Goal: Information Seeking & Learning: Learn about a topic

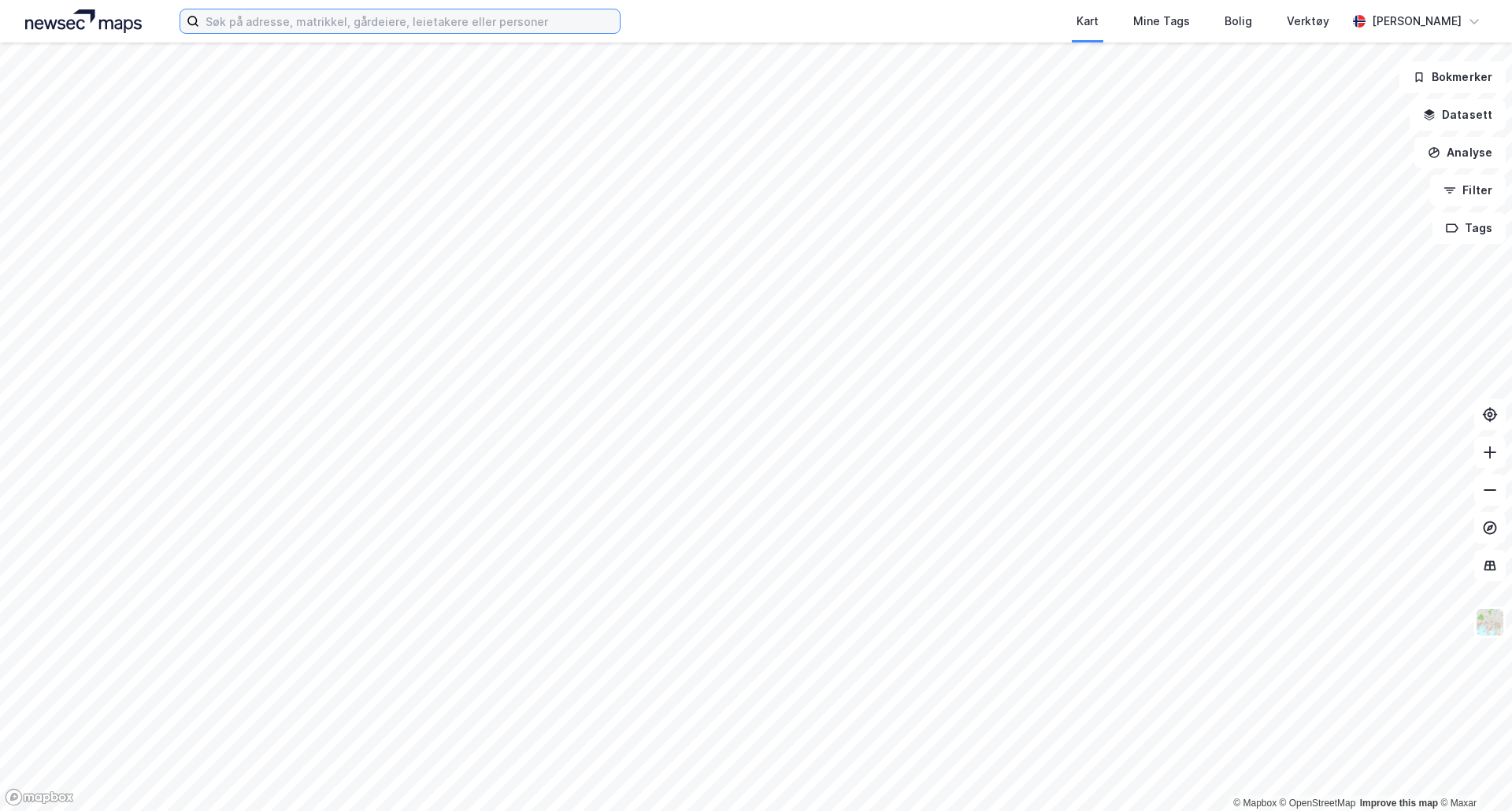
click at [451, 15] on input at bounding box center [410, 21] width 421 height 24
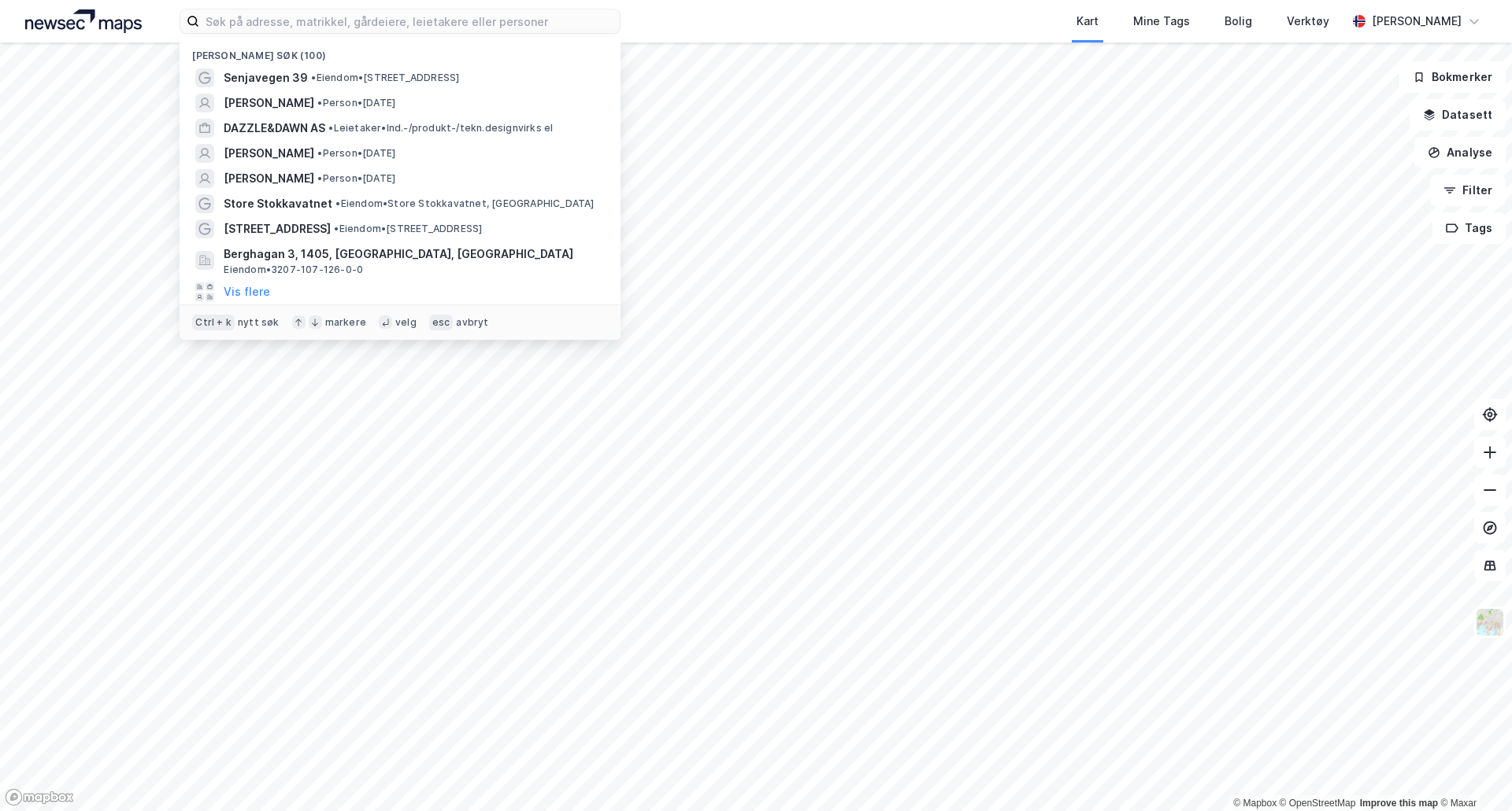
click at [745, 19] on div "Kart Mine Tags Bolig Verktøy" at bounding box center [1021, 21] width 650 height 42
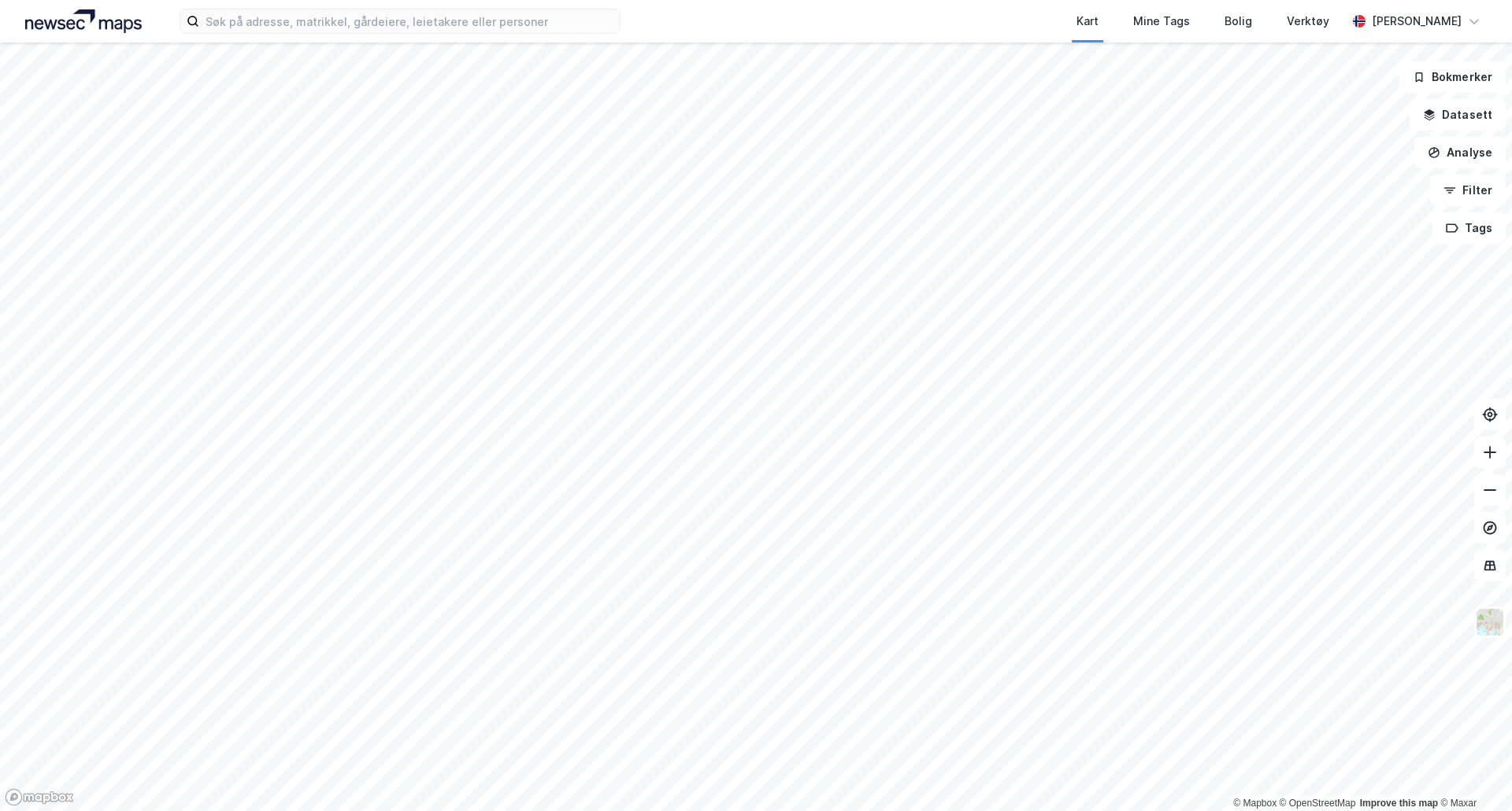
click at [284, 38] on div "Kart Mine Tags Bolig Verktøy [PERSON_NAME]" at bounding box center [756, 21] width 1512 height 42
click at [268, 18] on input at bounding box center [410, 21] width 421 height 24
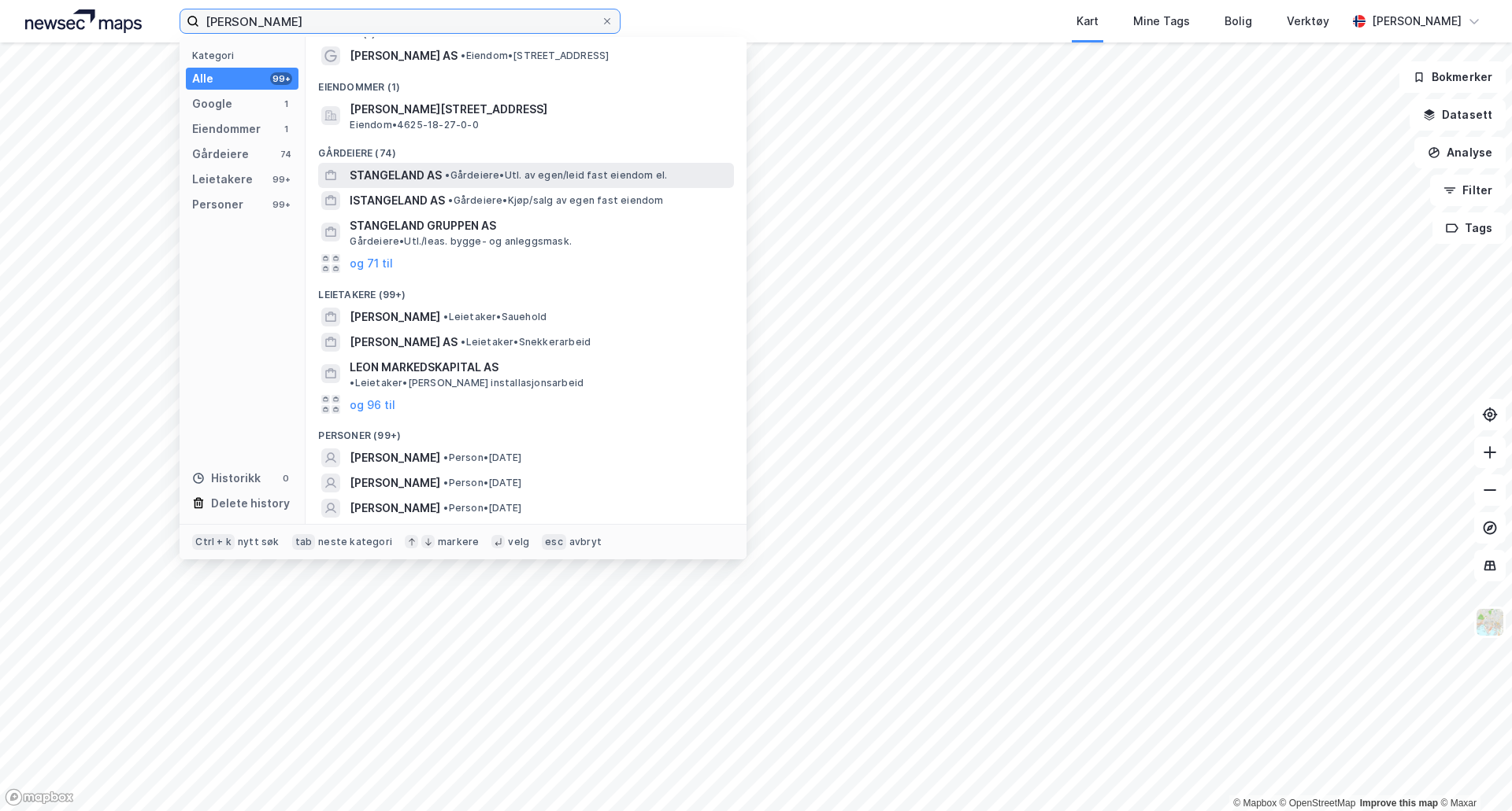
scroll to position [32, 0]
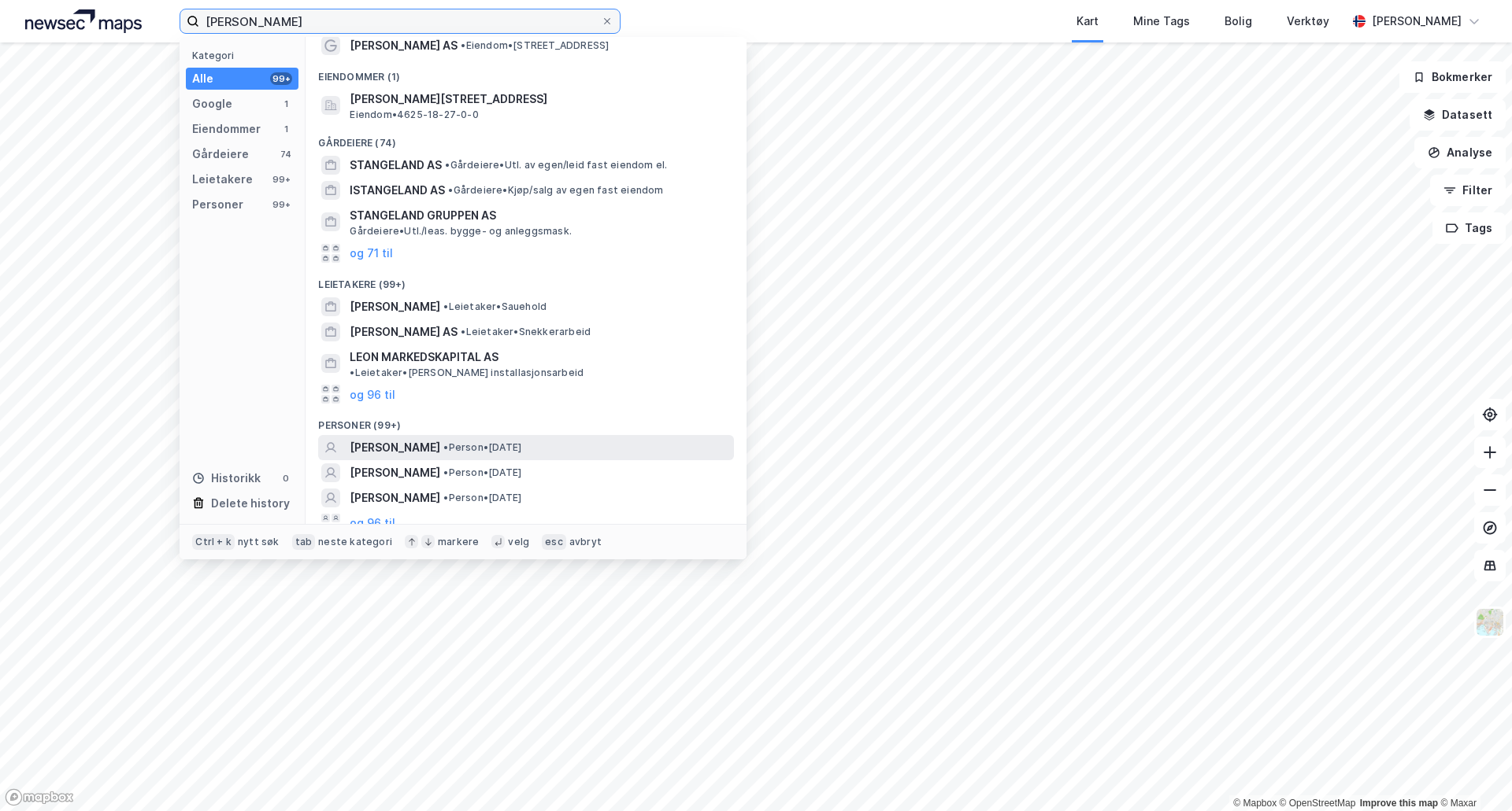
type input "[PERSON_NAME]"
click at [521, 442] on span "• Person • [DATE]" at bounding box center [482, 448] width 78 height 13
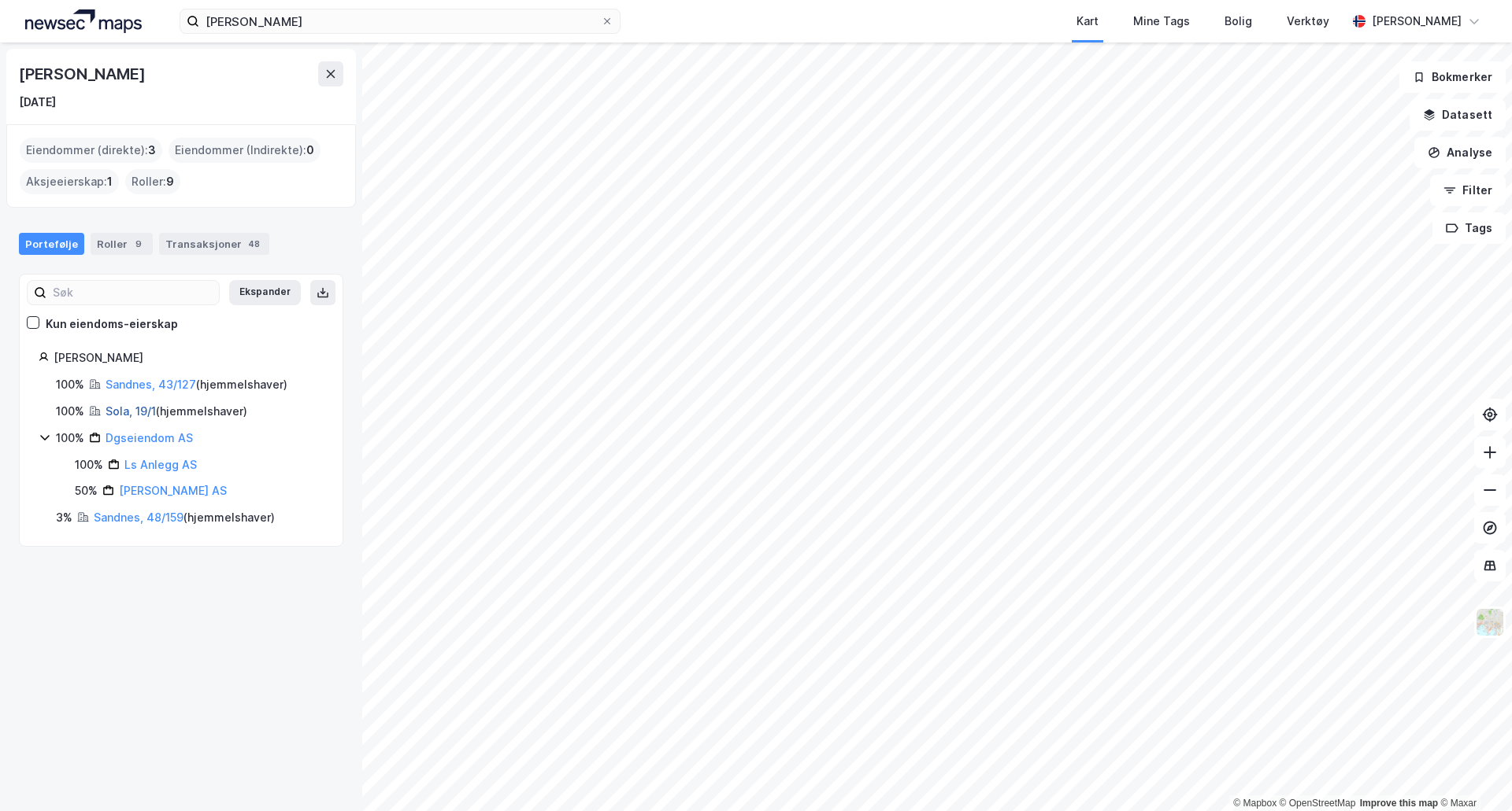
click at [135, 411] on link "Sola, 19/1" at bounding box center [130, 411] width 50 height 14
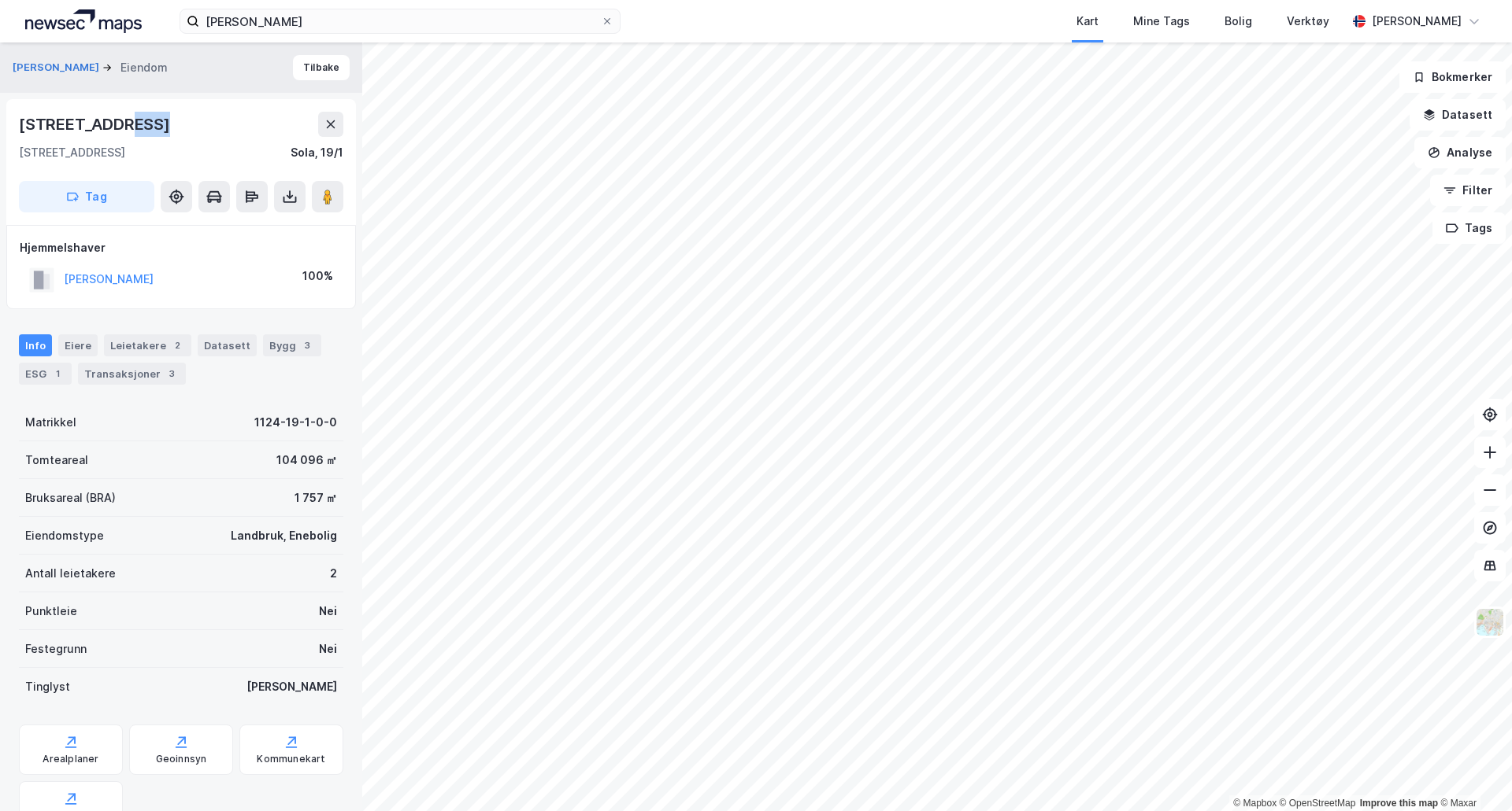
drag, startPoint x: 123, startPoint y: 127, endPoint x: 191, endPoint y: 127, distance: 68.0
click at [191, 127] on div "[STREET_ADDRESS]" at bounding box center [181, 124] width 325 height 26
click at [190, 127] on div "[STREET_ADDRESS]" at bounding box center [181, 124] width 325 height 26
